Goal: Register for event/course

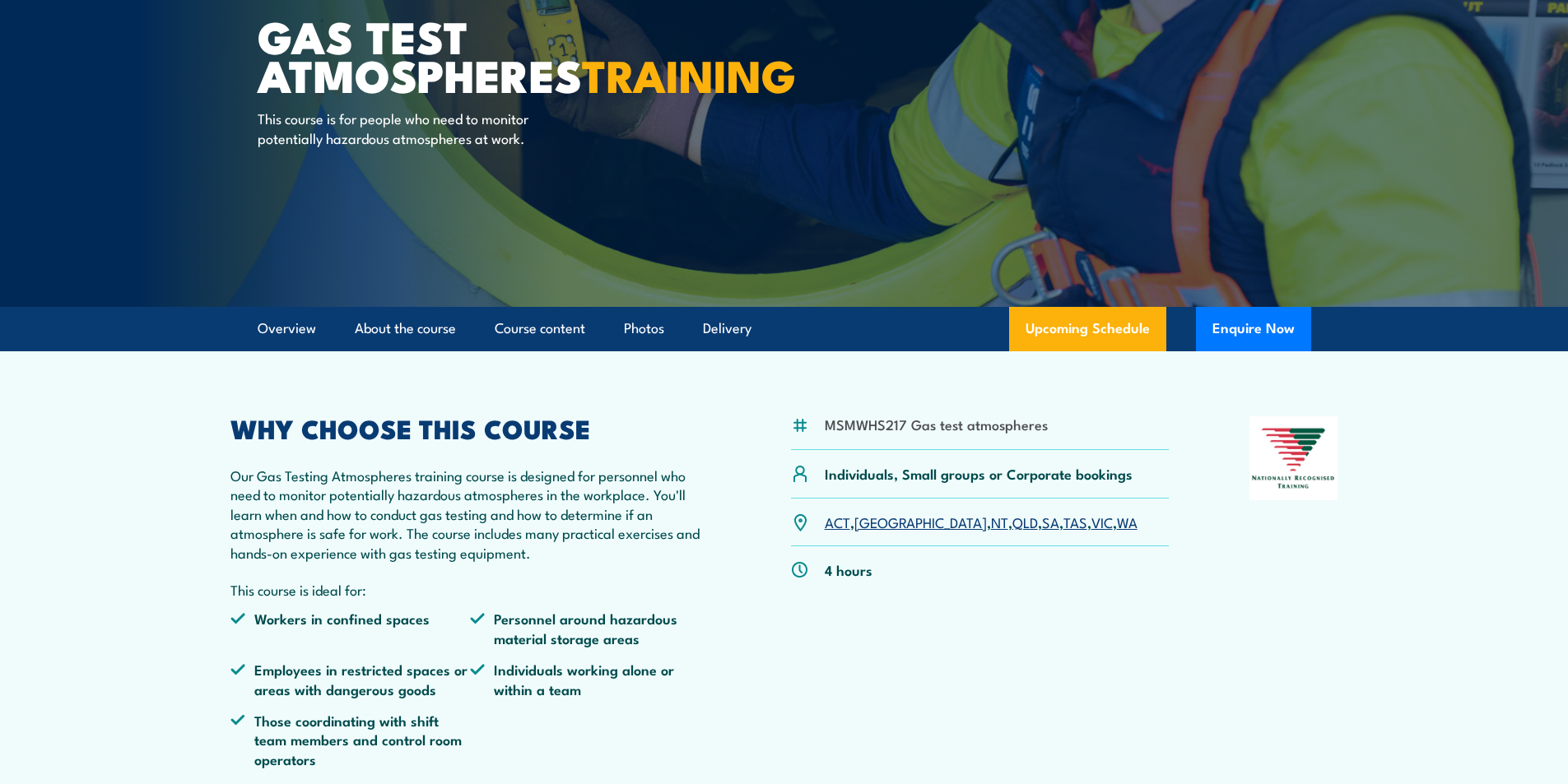
scroll to position [329, 0]
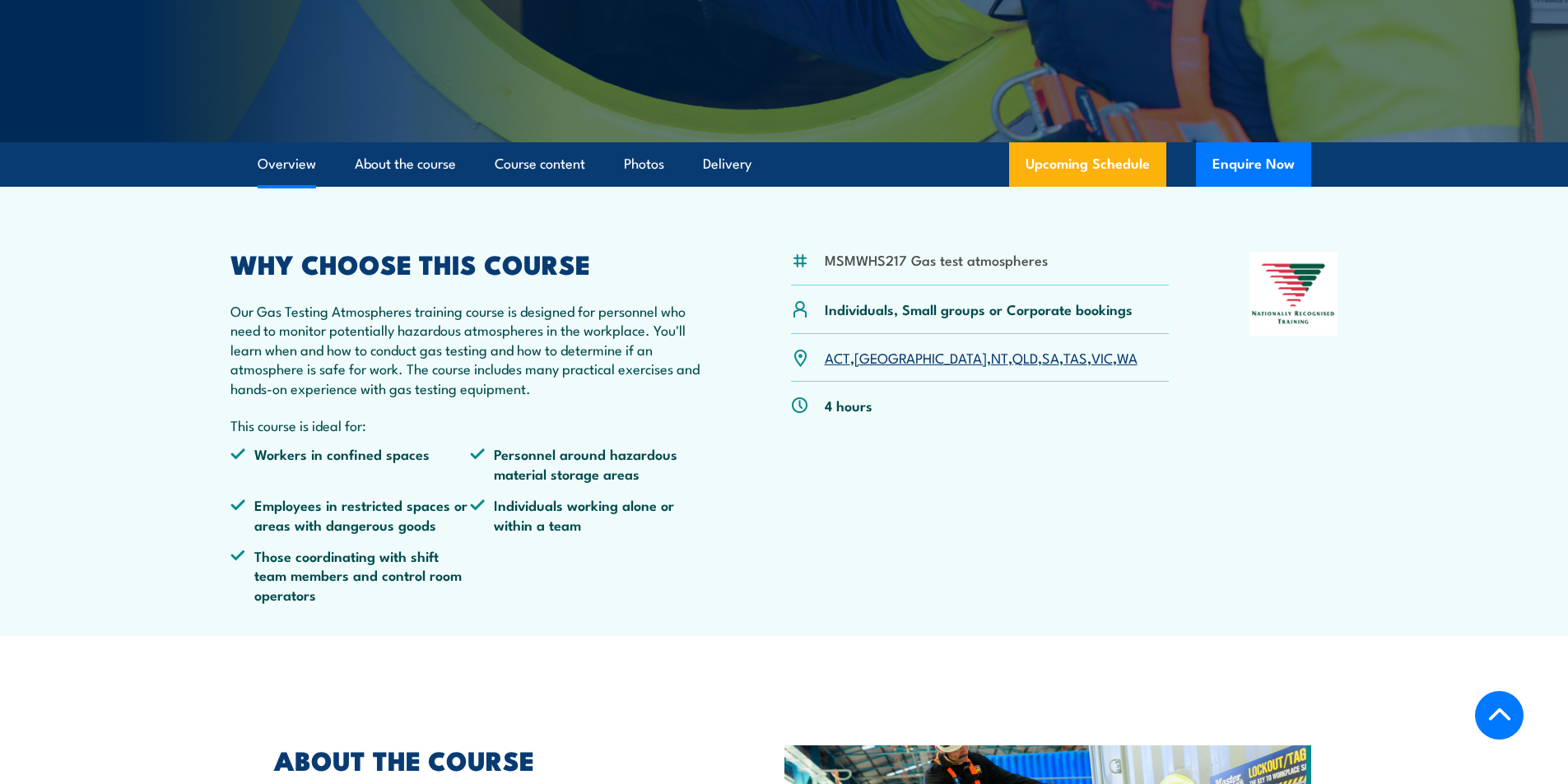
click at [1091, 360] on link "VIC" at bounding box center [1101, 357] width 22 height 20
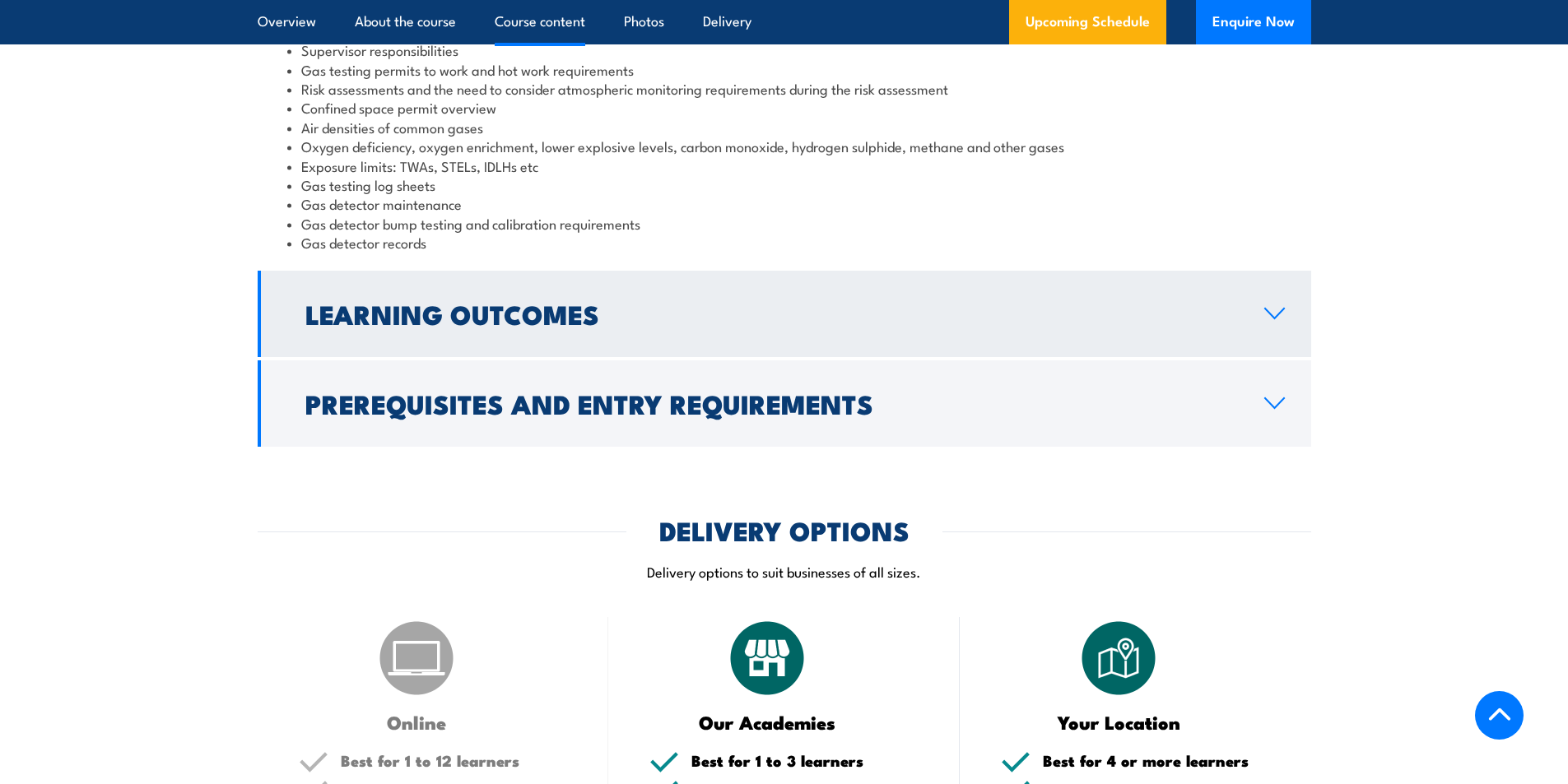
scroll to position [1314, 0]
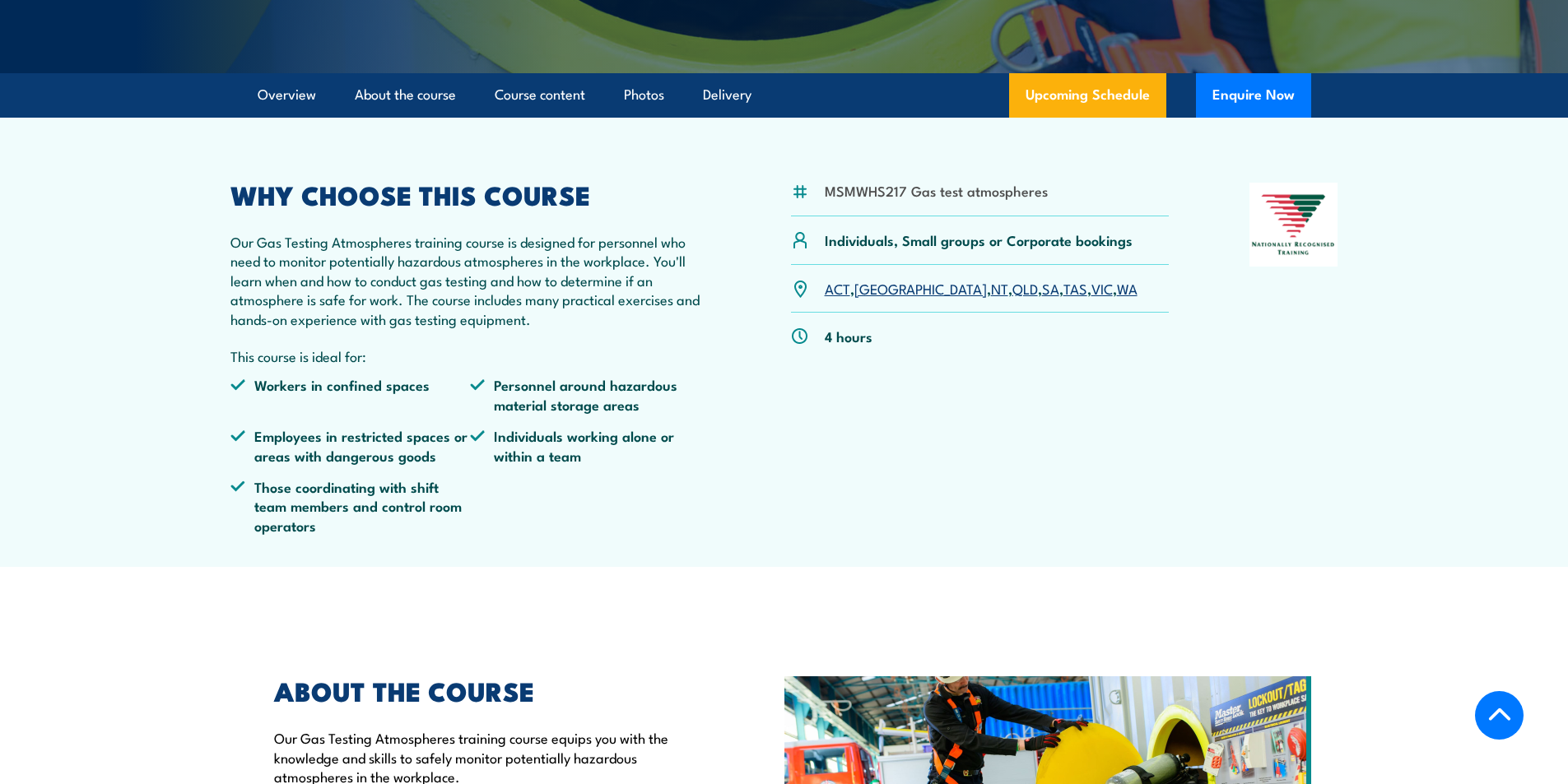
scroll to position [411, 0]
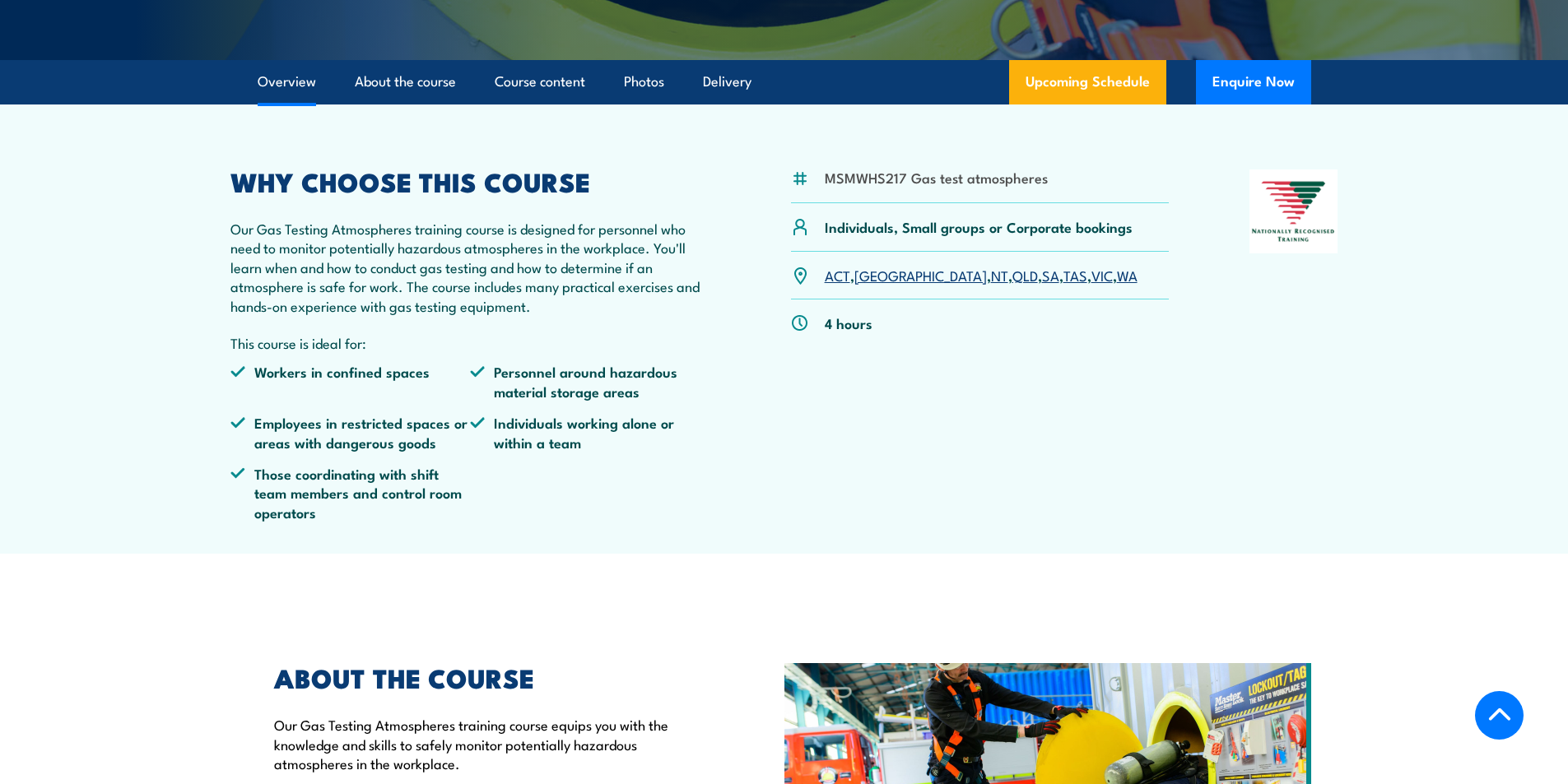
click at [1091, 276] on link "VIC" at bounding box center [1101, 274] width 22 height 20
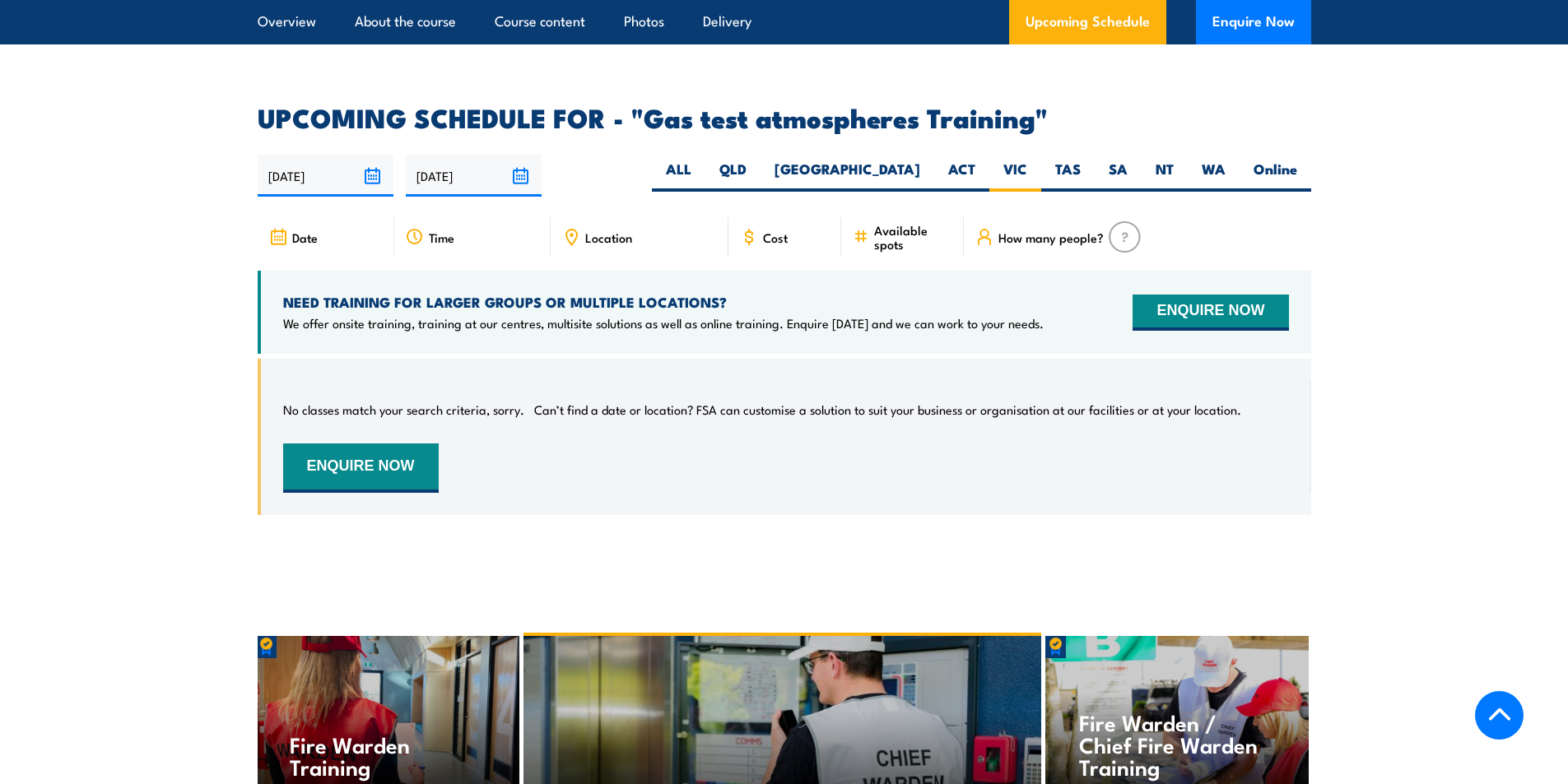
scroll to position [2643, 0]
